Goal: Task Accomplishment & Management: Complete application form

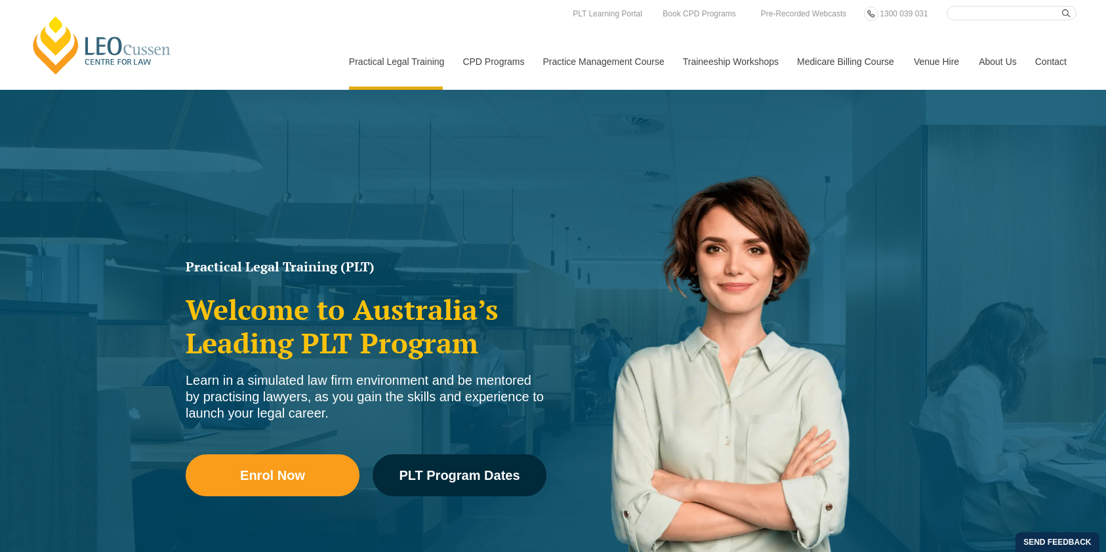
scroll to position [3591, 0]
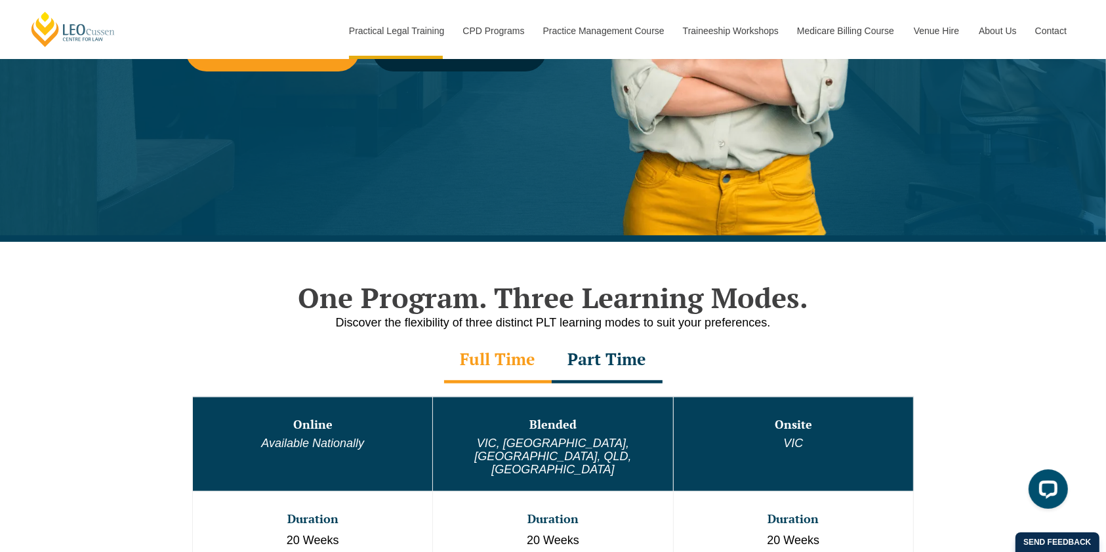
scroll to position [268, 0]
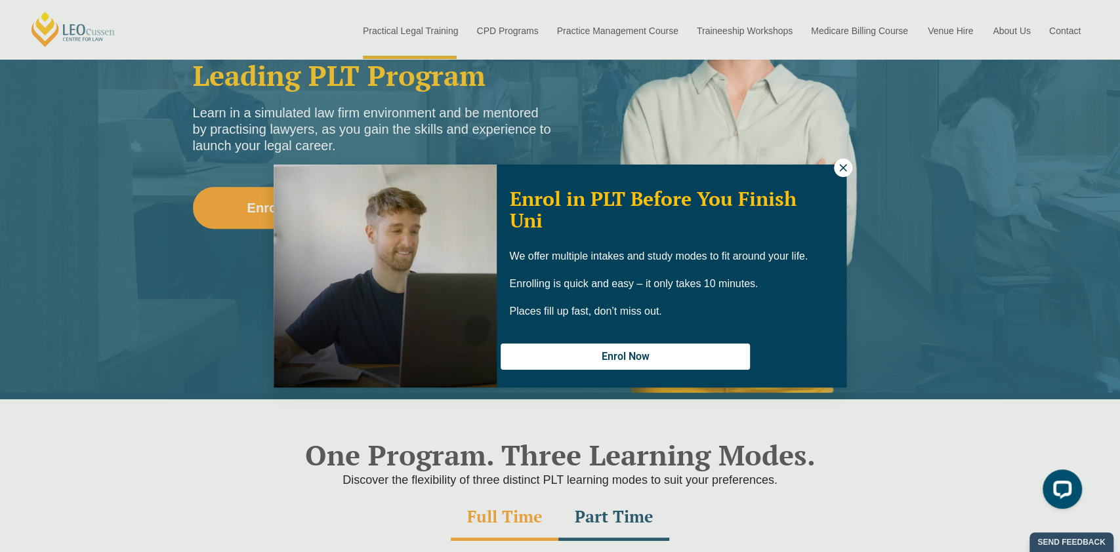
click at [846, 171] on icon at bounding box center [842, 167] width 7 height 7
